Goal: Task Accomplishment & Management: Complete application form

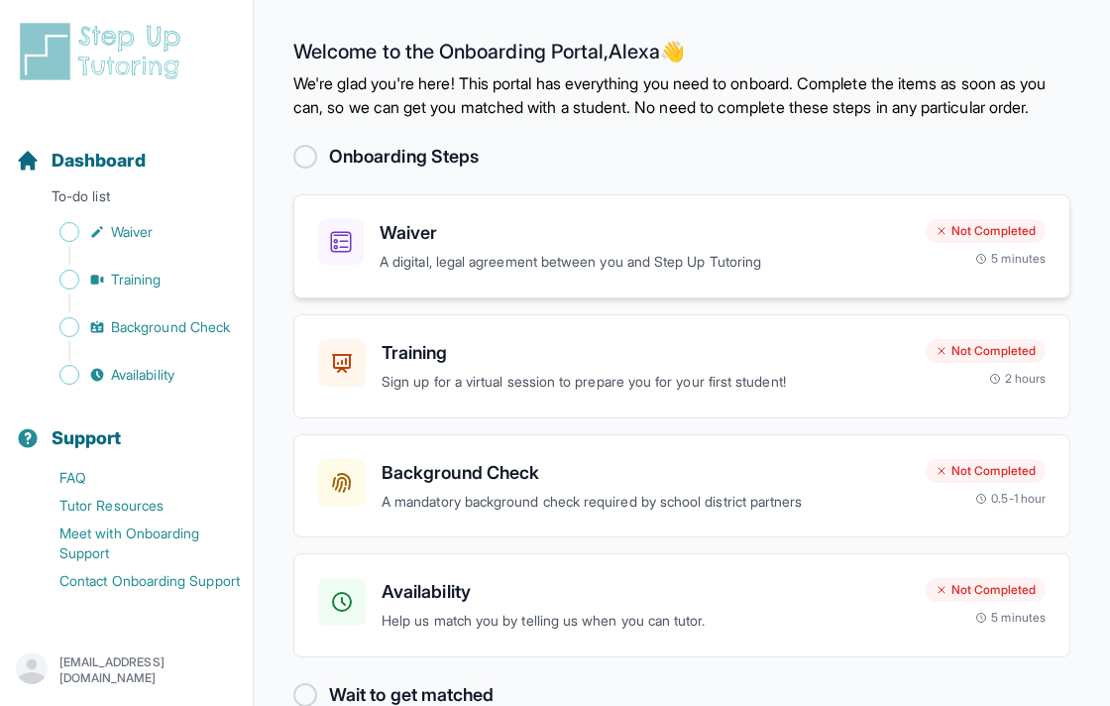
click at [481, 247] on h3 "Waiver" at bounding box center [645, 233] width 530 height 28
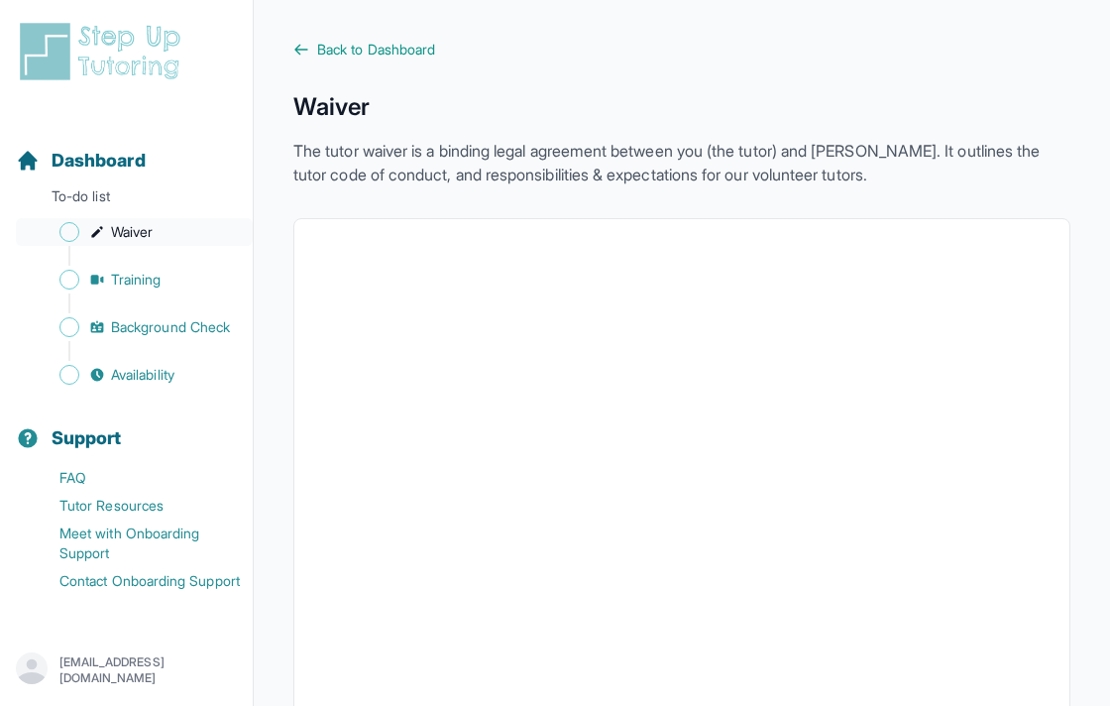
click at [76, 229] on span "Sidebar" at bounding box center [69, 232] width 20 height 20
click at [113, 172] on span "Dashboard" at bounding box center [99, 161] width 94 height 28
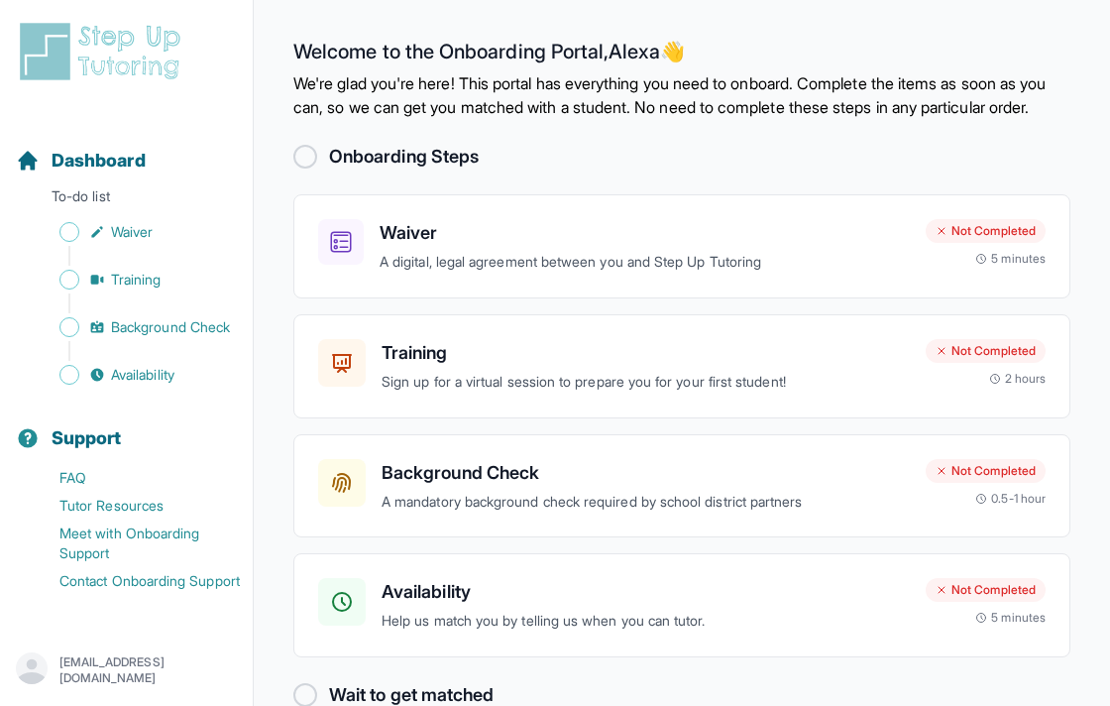
click at [305, 169] on div at bounding box center [305, 157] width 24 height 24
click at [464, 247] on h3 "Waiver" at bounding box center [645, 233] width 530 height 28
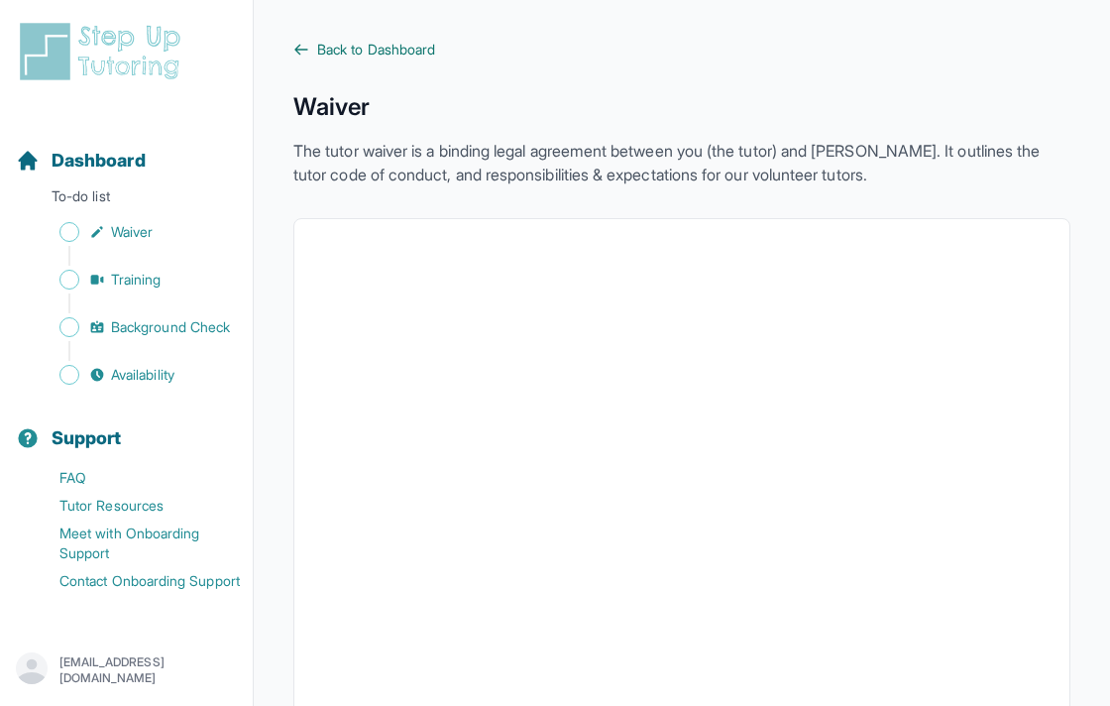
click at [304, 48] on icon at bounding box center [301, 50] width 16 height 16
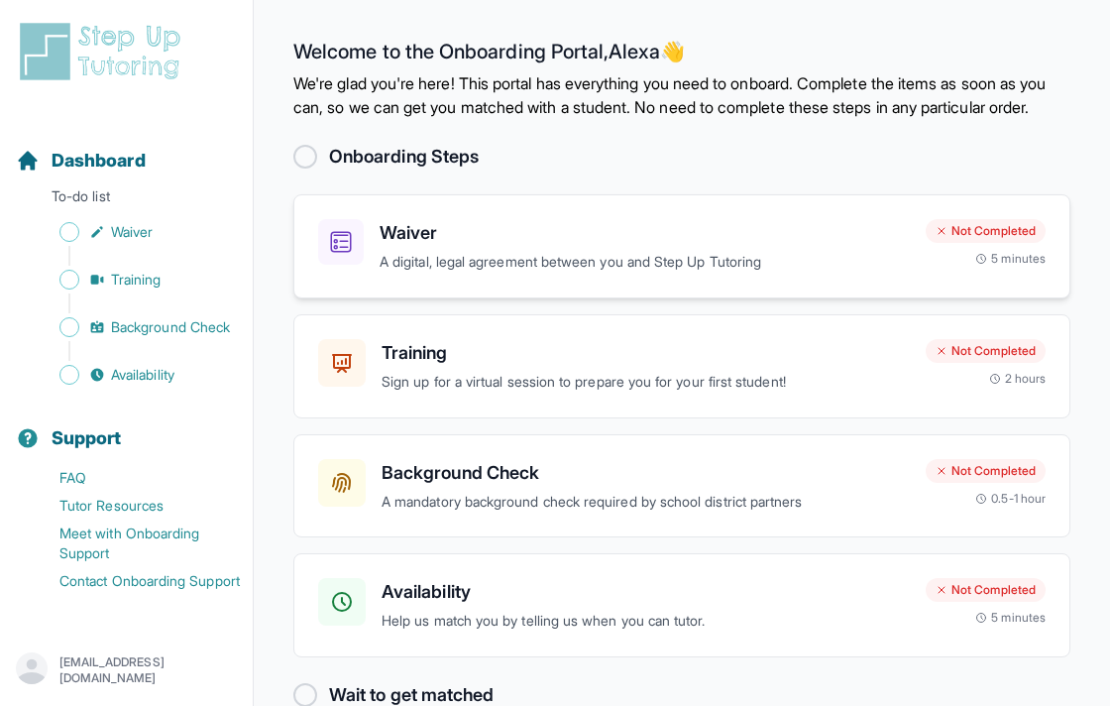
scroll to position [66, 0]
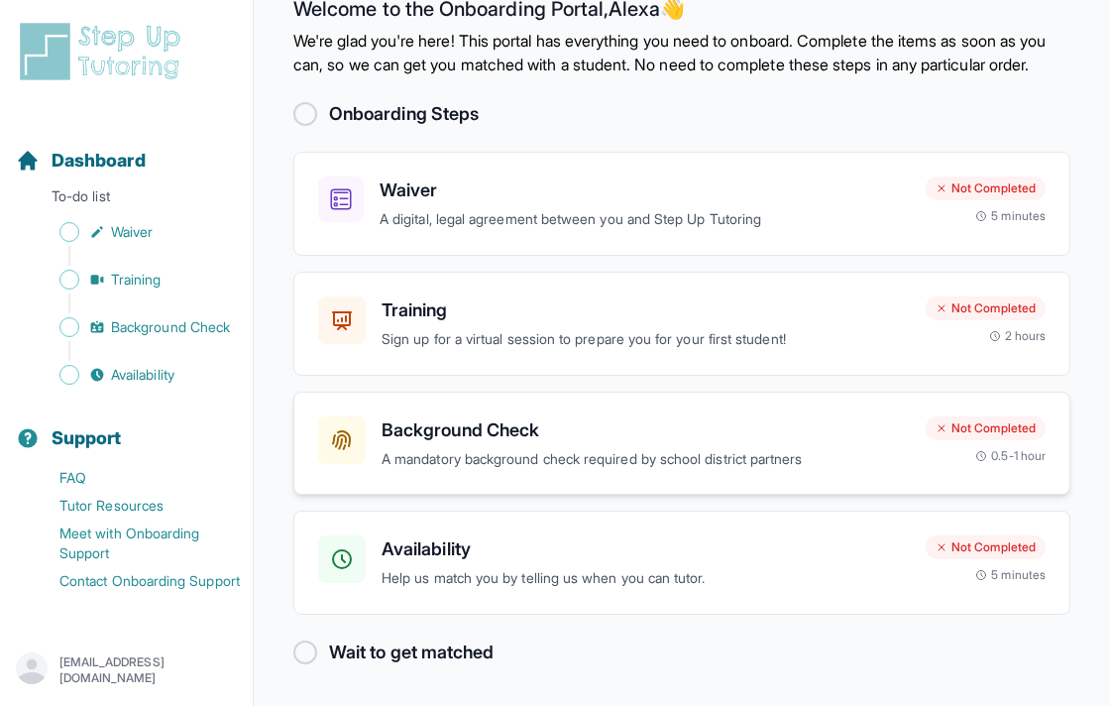
click at [438, 432] on h3 "Background Check" at bounding box center [646, 430] width 528 height 28
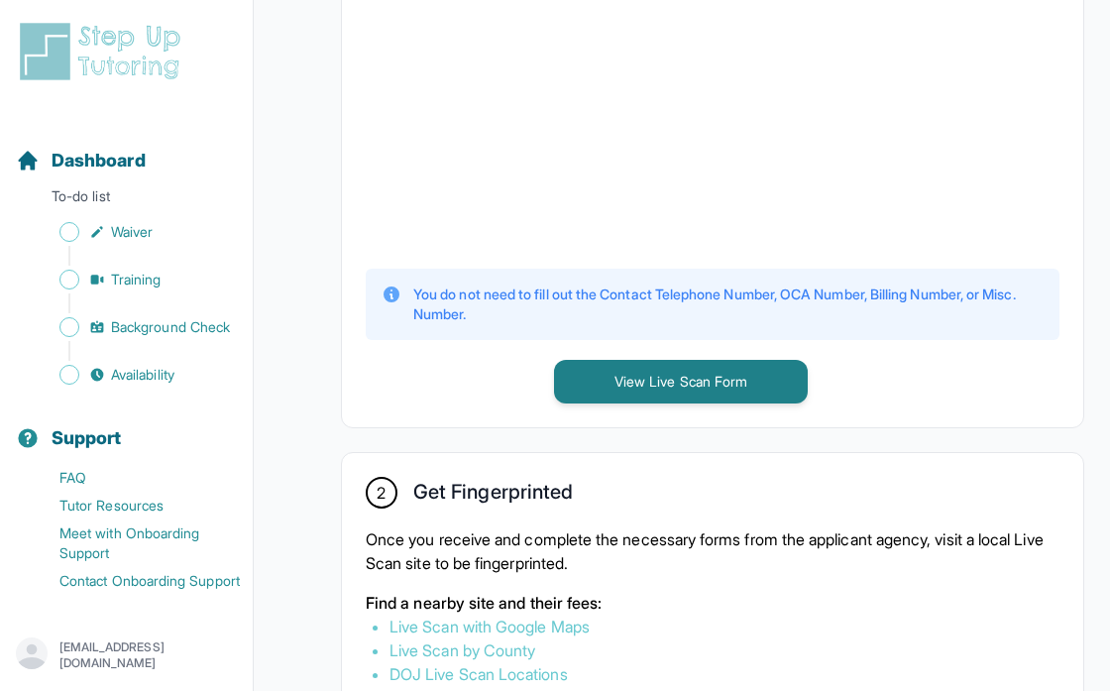
scroll to position [778, 0]
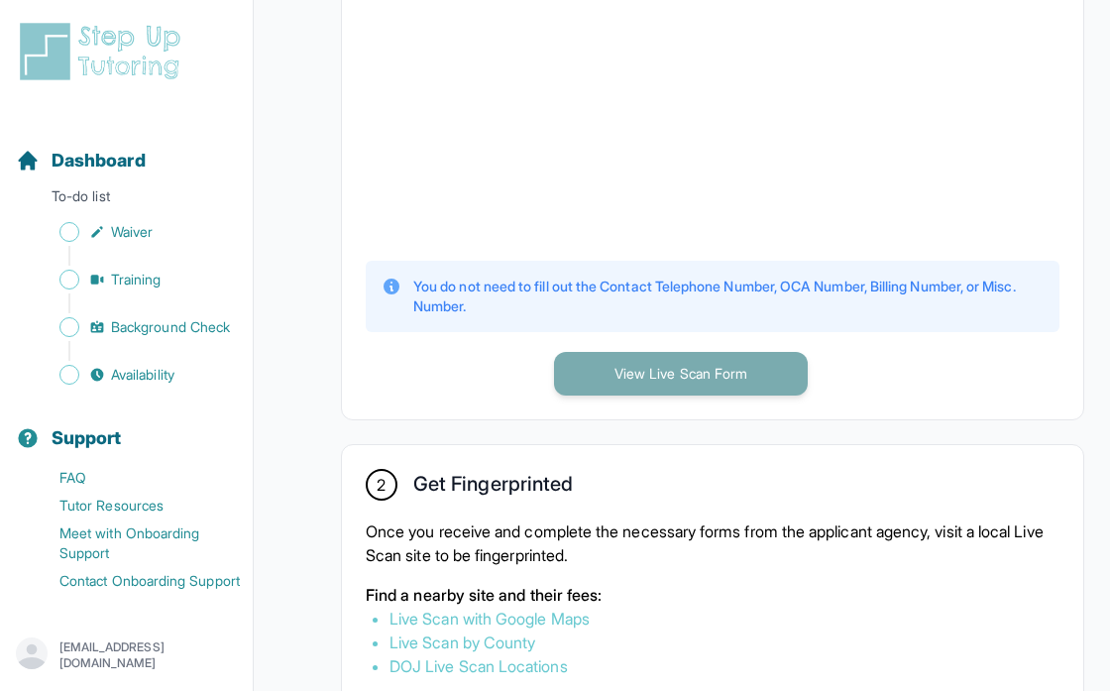
click at [641, 396] on button "View Live Scan Form" at bounding box center [681, 374] width 254 height 44
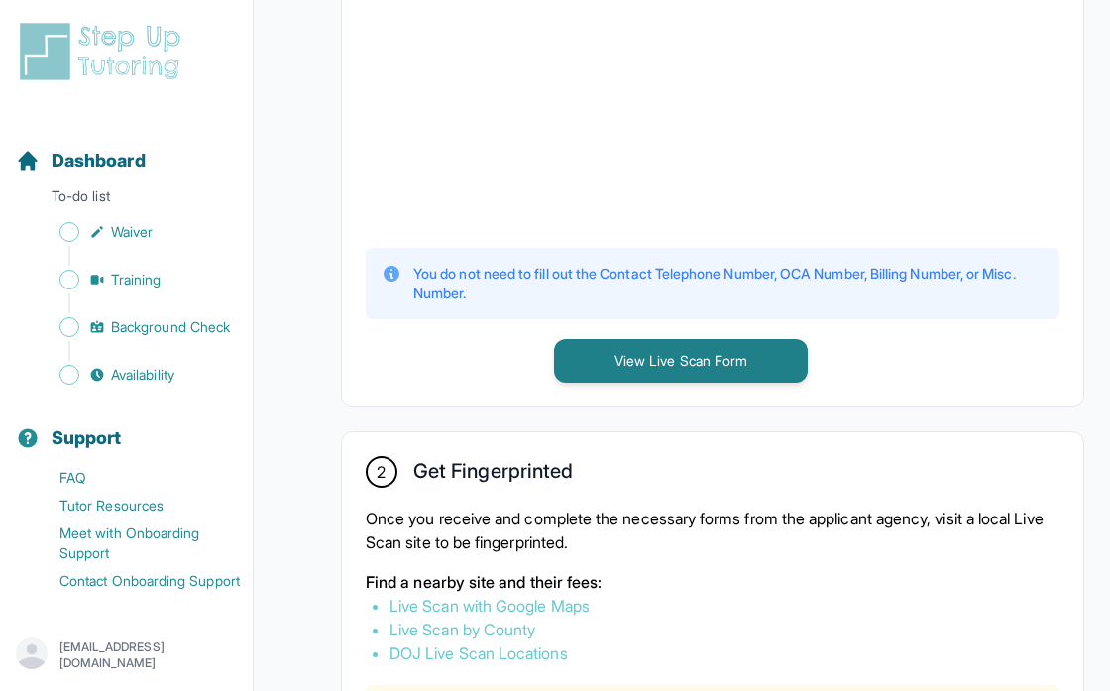
scroll to position [791, 3]
